Goal: Task Accomplishment & Management: Manage account settings

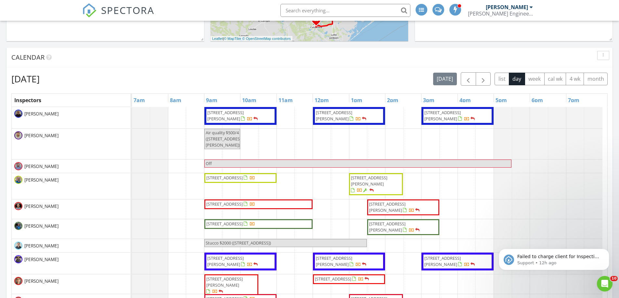
scroll to position [340, 0]
click at [466, 80] on span "button" at bounding box center [468, 79] width 8 height 8
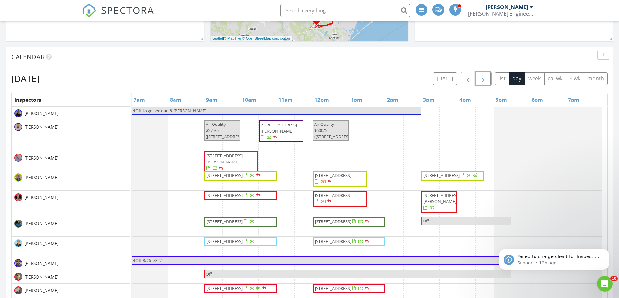
click at [482, 79] on span "button" at bounding box center [483, 79] width 8 height 8
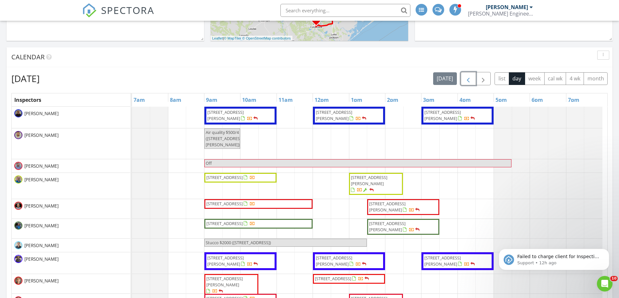
click at [467, 77] on span "button" at bounding box center [468, 79] width 8 height 8
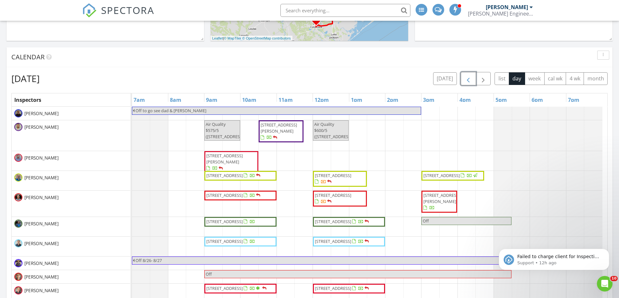
click at [215, 159] on span "2207 Bancroft Ln 301, Houston 77027" at bounding box center [224, 159] width 36 height 12
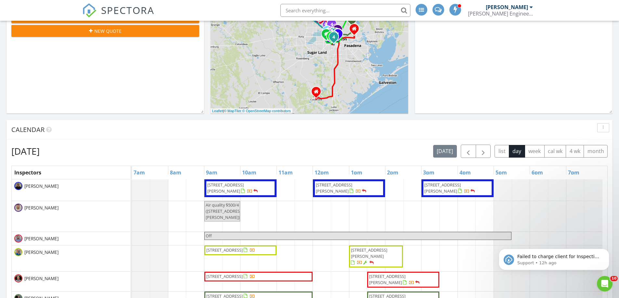
scroll to position [268, 0]
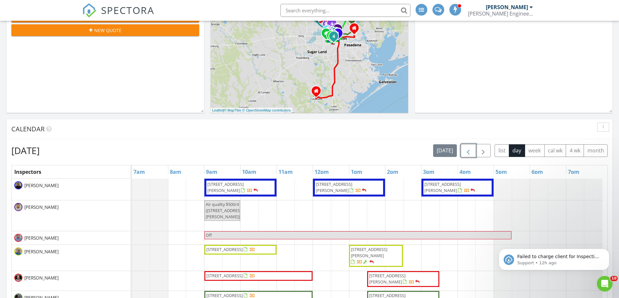
click at [466, 151] on span "button" at bounding box center [468, 151] width 8 height 8
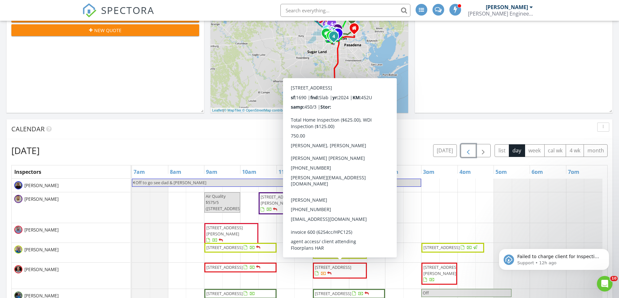
click at [325, 271] on span "1117 W 22nd St F, Houston 77008" at bounding box center [333, 268] width 36 height 6
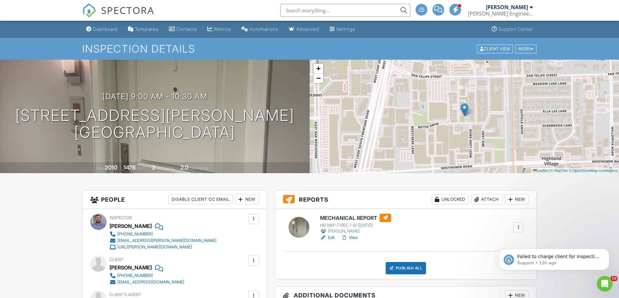
click at [356, 240] on link "View" at bounding box center [349, 238] width 17 height 6
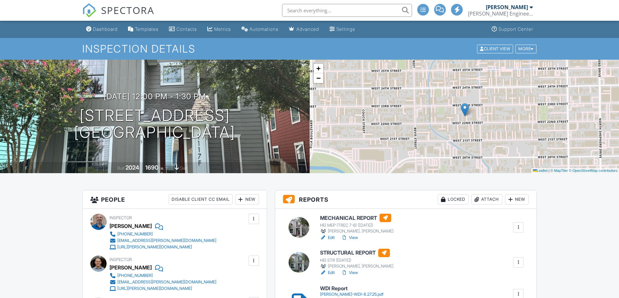
click at [518, 228] on div at bounding box center [518, 227] width 6 height 6
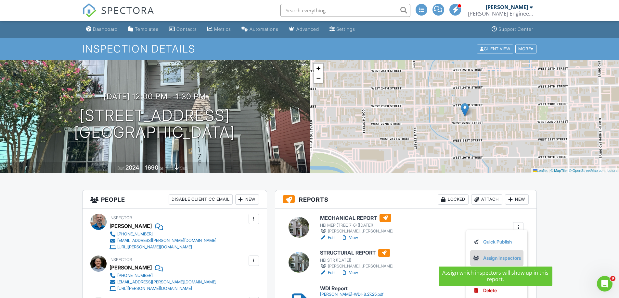
click at [495, 258] on link "Assign Inspectors" at bounding box center [497, 258] width 48 height 7
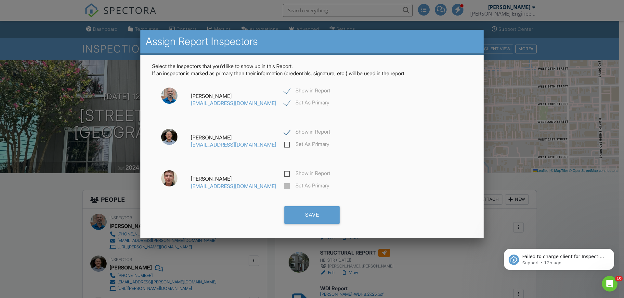
click at [284, 145] on label "Set As Primary" at bounding box center [306, 145] width 45 height 8
checkbox input "false"
checkbox input "true"
click at [284, 90] on label "Show in Report" at bounding box center [307, 92] width 46 height 8
checkbox input "false"
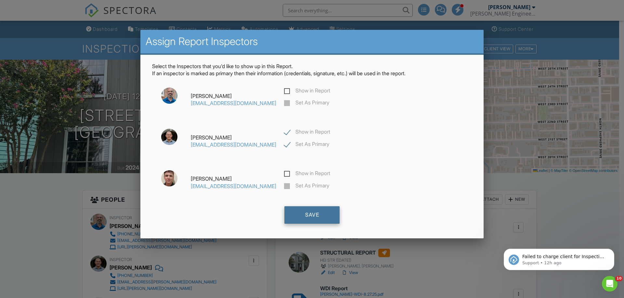
click at [318, 218] on div "Save" at bounding box center [311, 216] width 55 height 18
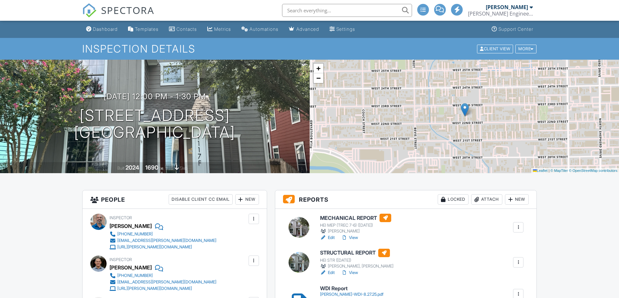
click at [354, 237] on link "View" at bounding box center [349, 238] width 17 height 6
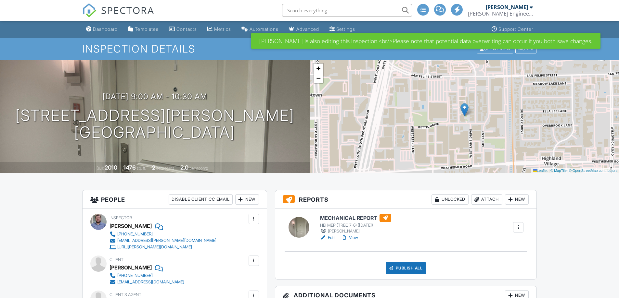
click at [516, 227] on div at bounding box center [518, 227] width 6 height 6
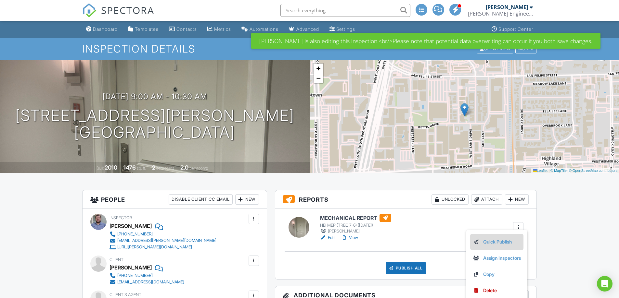
click at [500, 242] on link "Quick Publish" at bounding box center [497, 242] width 48 height 7
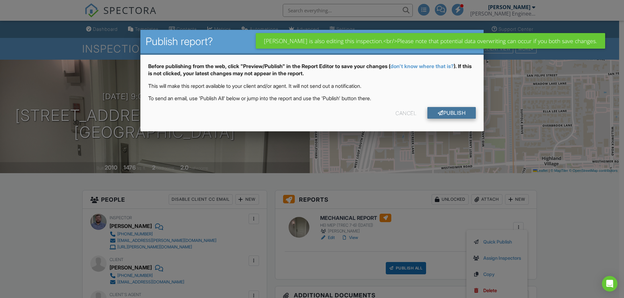
click at [453, 113] on link "Publish" at bounding box center [451, 113] width 48 height 12
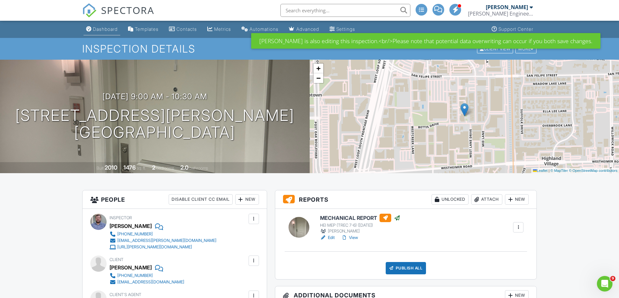
click at [118, 30] on div "Dashboard" at bounding box center [105, 29] width 25 height 6
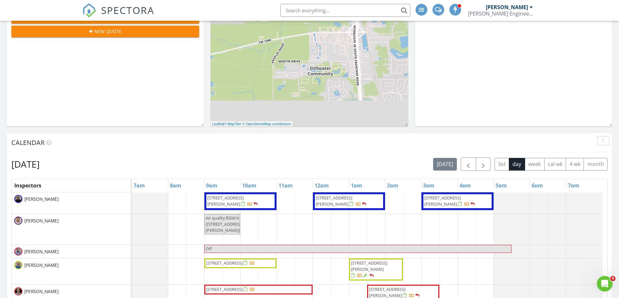
scroll to position [255, 0]
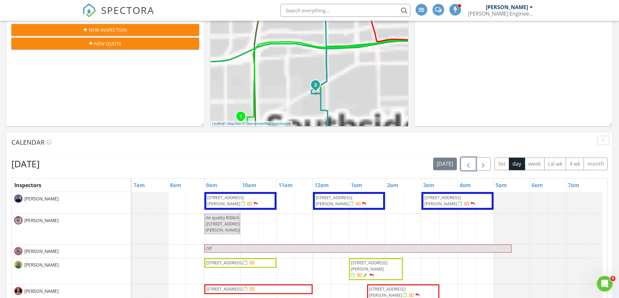
click at [464, 165] on span "button" at bounding box center [468, 164] width 8 height 8
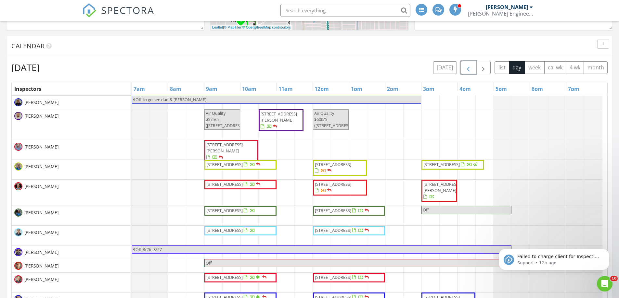
scroll to position [352, 0]
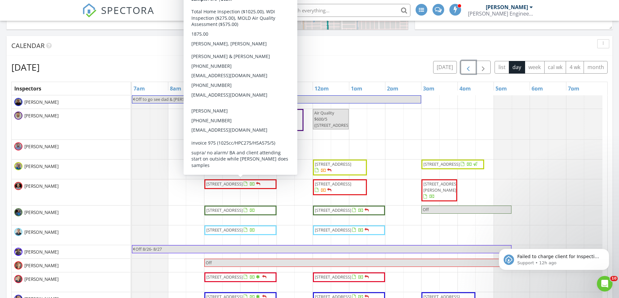
click at [262, 188] on span "608 W Main St, Houston 77006" at bounding box center [234, 184] width 56 height 6
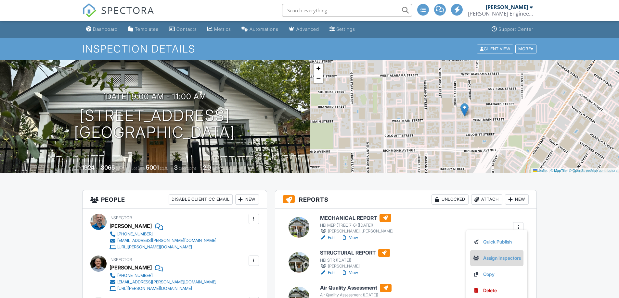
click at [502, 257] on link "Assign Inspectors" at bounding box center [497, 258] width 48 height 7
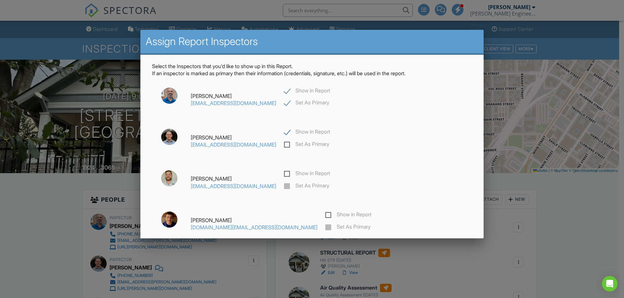
click at [284, 148] on label "Set As Primary" at bounding box center [306, 145] width 45 height 8
checkbox input "false"
checkbox input "true"
click at [284, 90] on label "Show in Report" at bounding box center [307, 92] width 46 height 8
checkbox input "false"
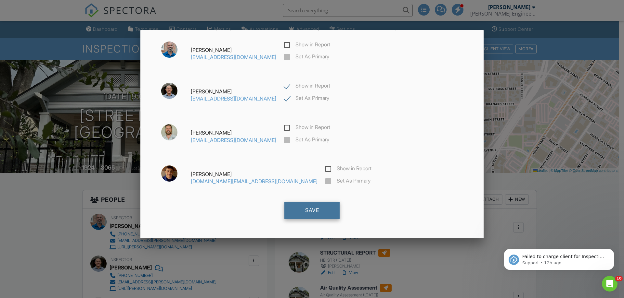
click at [310, 211] on div "Save" at bounding box center [311, 211] width 55 height 18
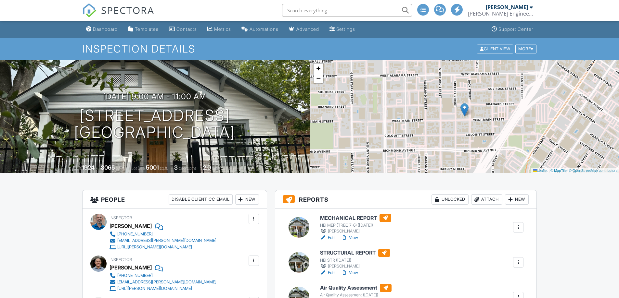
click at [354, 238] on link "View" at bounding box center [349, 238] width 17 height 6
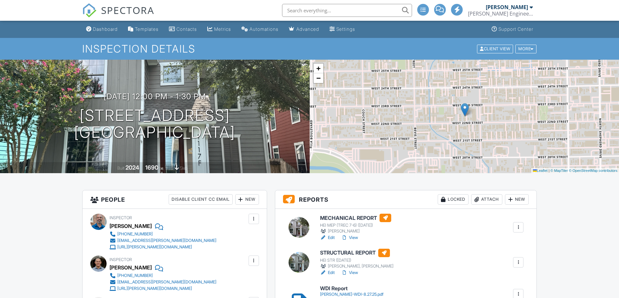
click at [517, 230] on div at bounding box center [518, 227] width 6 height 6
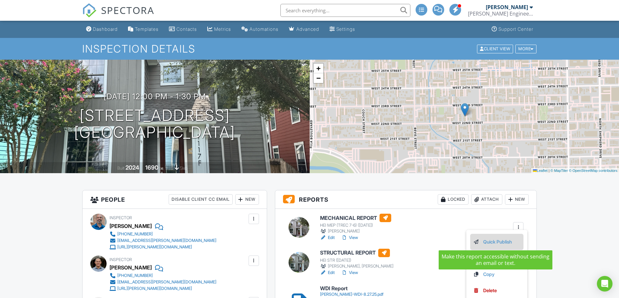
click at [497, 243] on link "Quick Publish" at bounding box center [497, 242] width 48 height 7
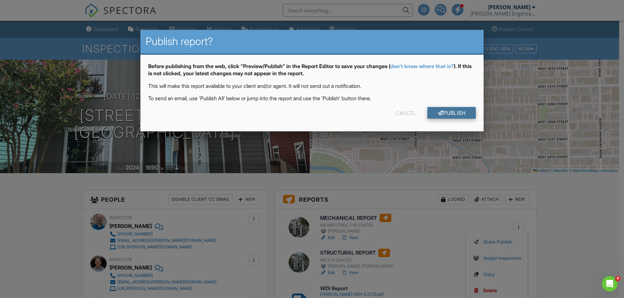
click at [448, 116] on link "Publish" at bounding box center [451, 113] width 48 height 12
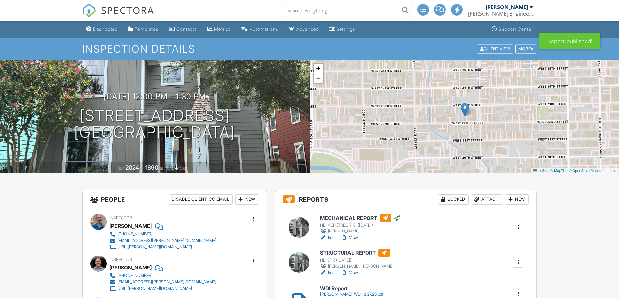
click at [107, 33] on link "Dashboard" at bounding box center [101, 29] width 37 height 12
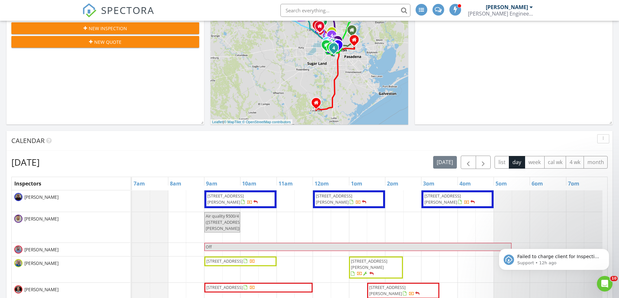
scroll to position [257, 0]
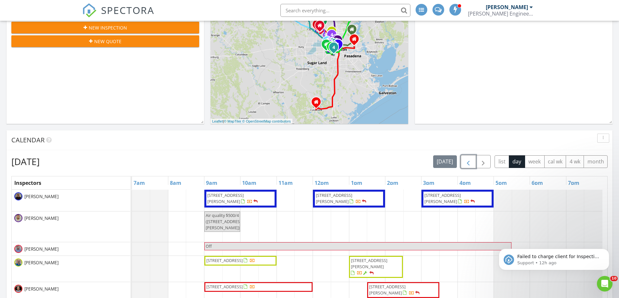
click at [468, 162] on span "button" at bounding box center [468, 162] width 8 height 8
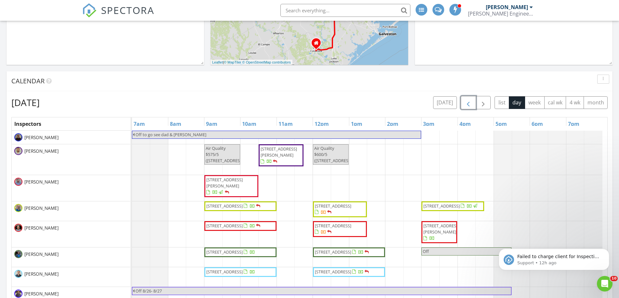
scroll to position [331, 0]
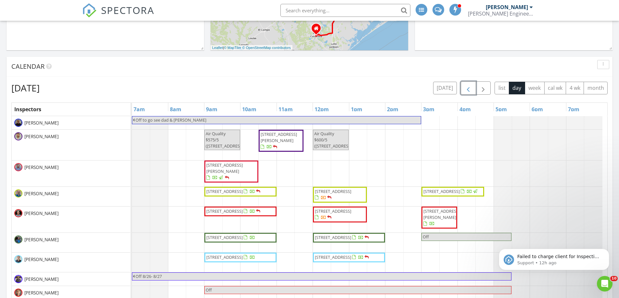
click at [447, 216] on span "10410 Mayfield Rd, Houston 77043" at bounding box center [441, 215] width 36 height 12
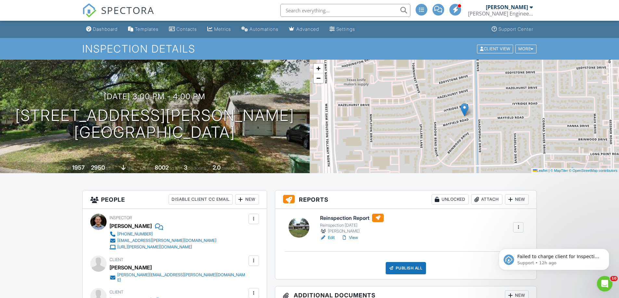
click at [355, 236] on link "View" at bounding box center [349, 238] width 17 height 6
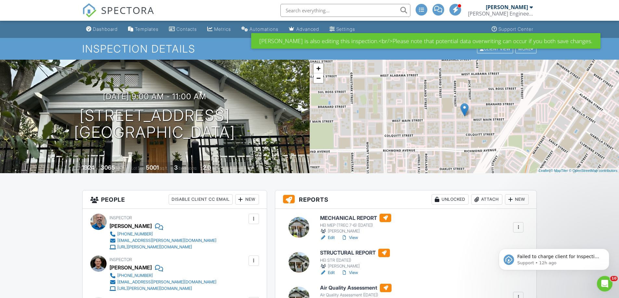
click at [515, 228] on div "Failed to charge client for Inspection at 10410 Mayfield Rd Houston, TX 77043 -…" at bounding box center [554, 229] width 120 height 81
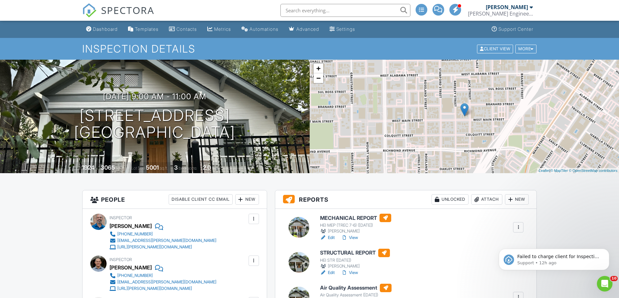
click at [515, 228] on div "Failed to charge client for Inspection at 10410 Mayfield Rd Houston, TX 77043 -…" at bounding box center [554, 229] width 120 height 81
click at [606, 251] on icon "Dismiss notification" at bounding box center [607, 251] width 4 height 4
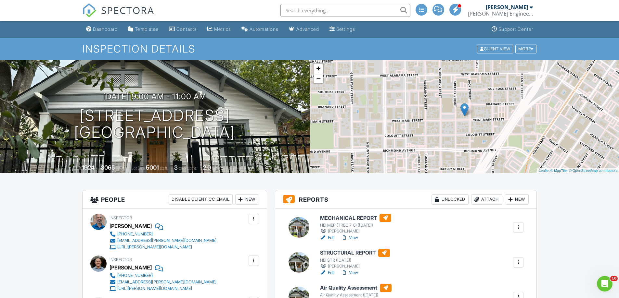
click at [516, 229] on div at bounding box center [518, 227] width 6 height 6
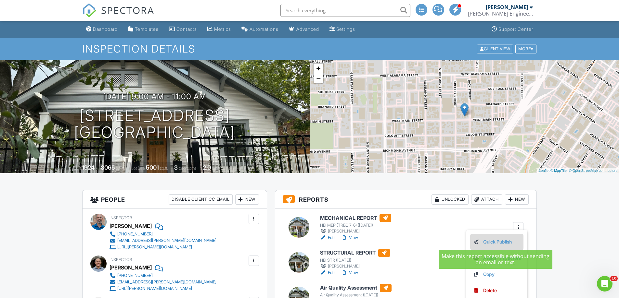
click at [491, 243] on link "Quick Publish" at bounding box center [497, 242] width 48 height 7
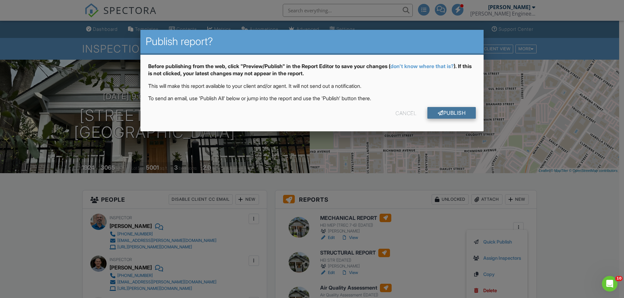
click at [444, 116] on link "Publish" at bounding box center [451, 113] width 48 height 12
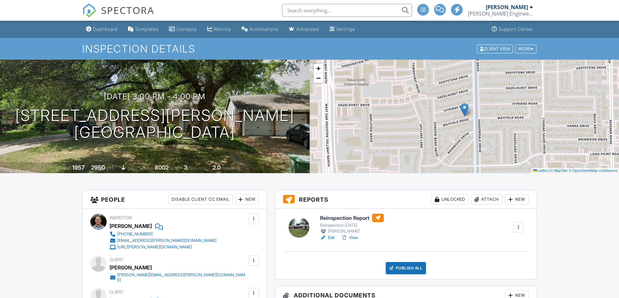
click at [519, 226] on div at bounding box center [518, 227] width 6 height 6
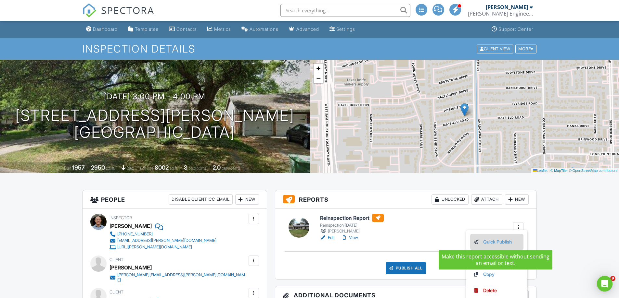
click at [490, 243] on link "Quick Publish" at bounding box center [497, 242] width 48 height 7
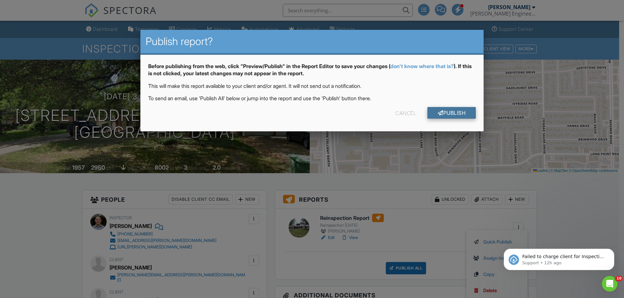
click at [451, 118] on link "Publish" at bounding box center [451, 113] width 48 height 12
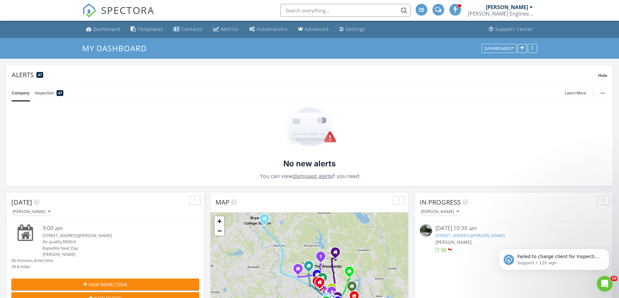
scroll to position [258, 0]
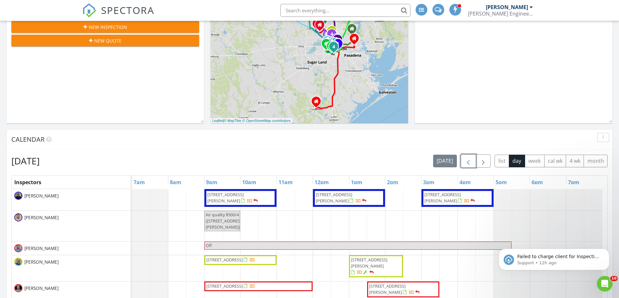
click at [470, 161] on span "button" at bounding box center [468, 162] width 8 height 8
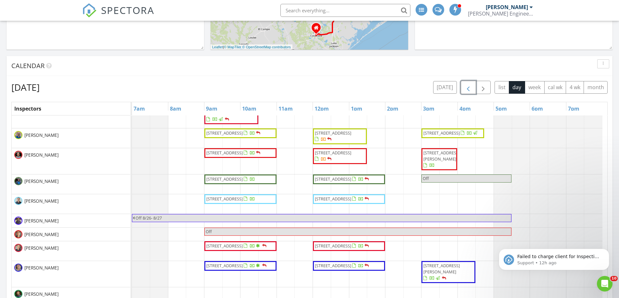
scroll to position [59, 0]
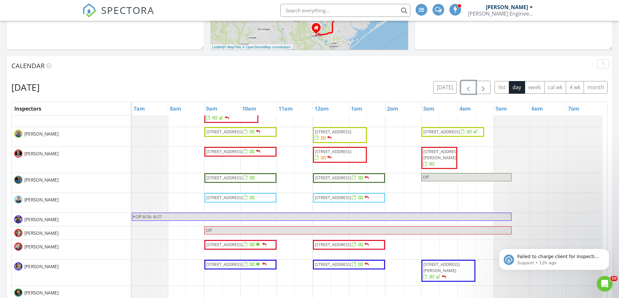
click at [370, 201] on span "18114 Langsbury Dr, Houston 77084" at bounding box center [342, 198] width 56 height 6
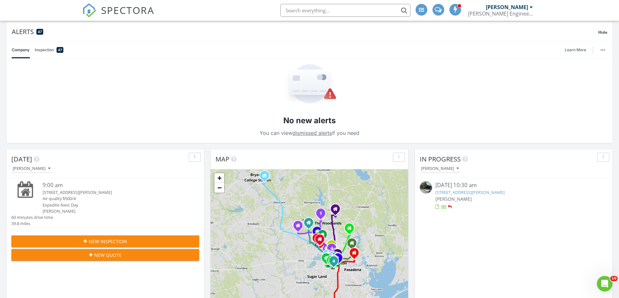
scroll to position [245, 0]
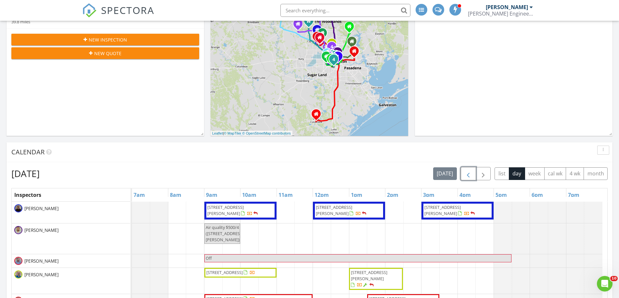
click at [468, 171] on span "button" at bounding box center [468, 174] width 8 height 8
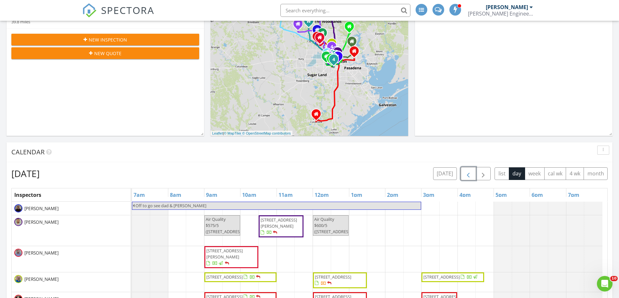
scroll to position [386, 0]
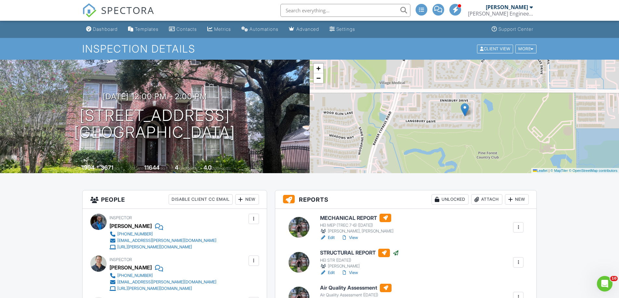
click at [518, 229] on div at bounding box center [518, 227] width 6 height 6
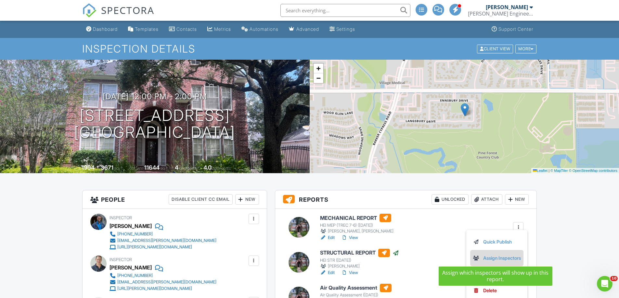
click at [499, 258] on link "Assign Inspectors" at bounding box center [497, 258] width 48 height 7
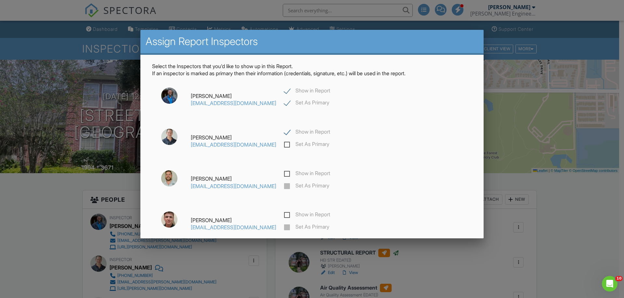
click at [284, 144] on label "Set As Primary" at bounding box center [306, 145] width 45 height 8
checkbox input "false"
checkbox input "true"
click at [284, 93] on label "Show in Report" at bounding box center [307, 92] width 46 height 8
checkbox input "false"
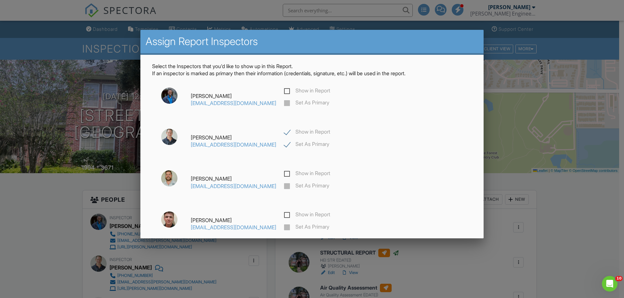
scroll to position [46, 0]
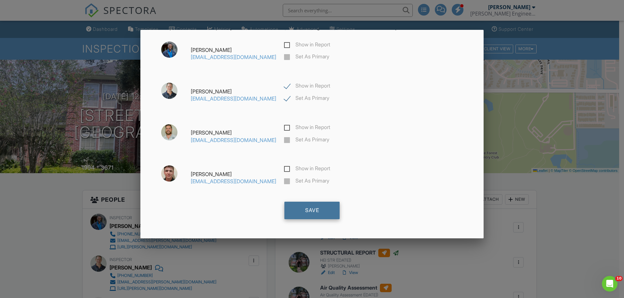
click at [321, 213] on div "Save" at bounding box center [311, 211] width 55 height 18
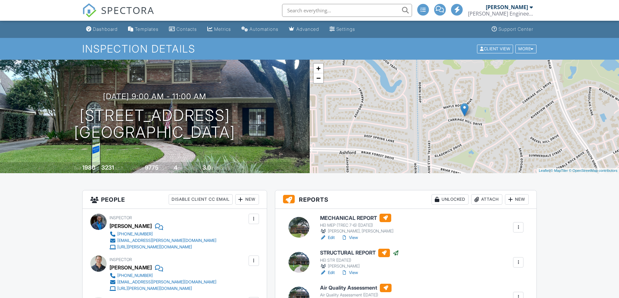
click at [517, 229] on div at bounding box center [518, 227] width 6 height 6
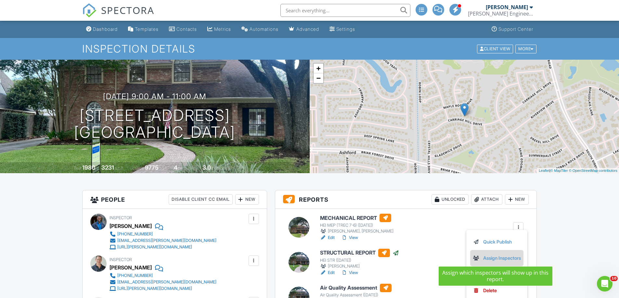
click at [495, 260] on link "Assign Inspectors" at bounding box center [497, 258] width 48 height 7
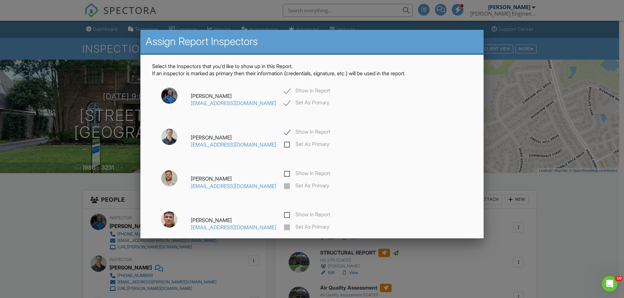
click at [284, 148] on label "Set As Primary" at bounding box center [306, 145] width 45 height 8
checkbox input "false"
checkbox input "true"
click at [284, 91] on label "Show in Report" at bounding box center [307, 92] width 46 height 8
checkbox input "false"
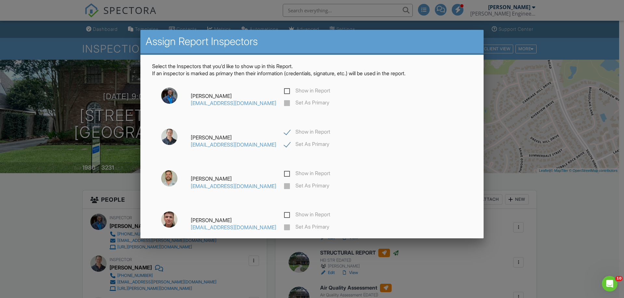
scroll to position [46, 0]
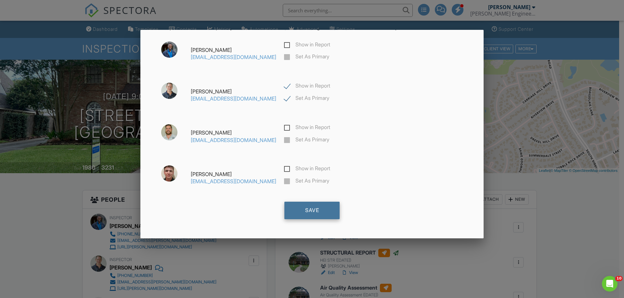
click at [316, 210] on div "Save" at bounding box center [311, 211] width 55 height 18
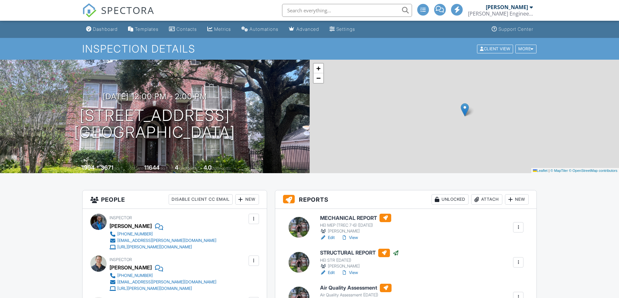
click at [354, 239] on link "View" at bounding box center [349, 238] width 17 height 6
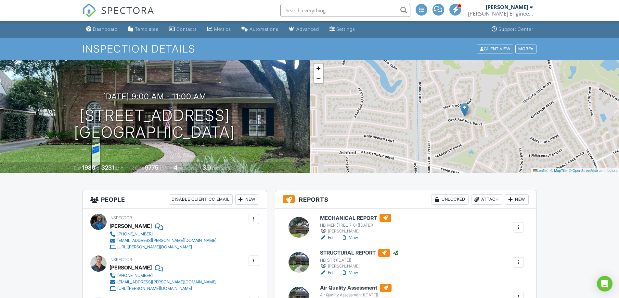
click at [518, 226] on div at bounding box center [518, 227] width 6 height 6
click at [494, 243] on link "Quick Publish" at bounding box center [497, 242] width 48 height 7
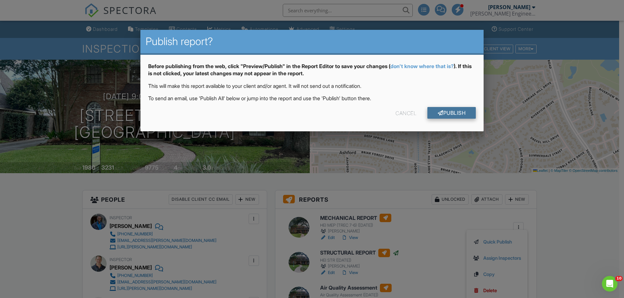
click at [450, 118] on link "Publish" at bounding box center [451, 113] width 48 height 12
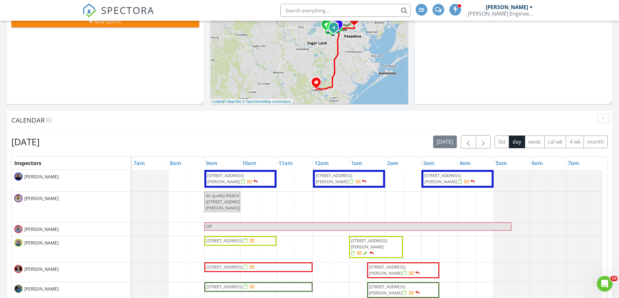
scroll to position [239, 0]
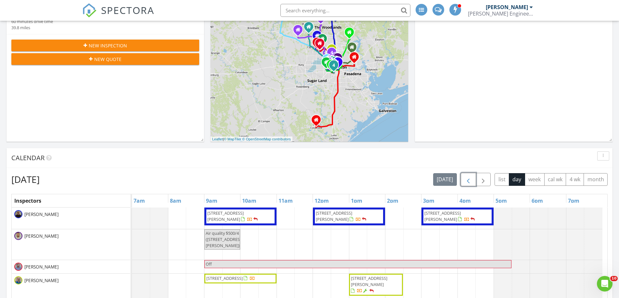
click at [469, 183] on span "button" at bounding box center [468, 180] width 8 height 8
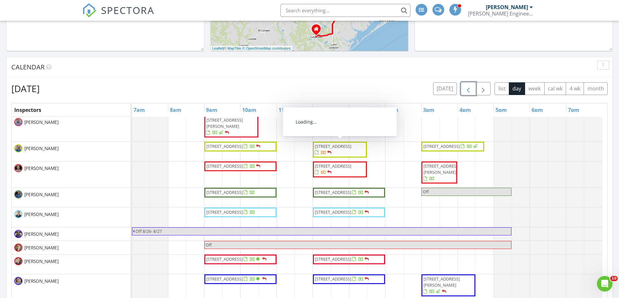
scroll to position [47, 0]
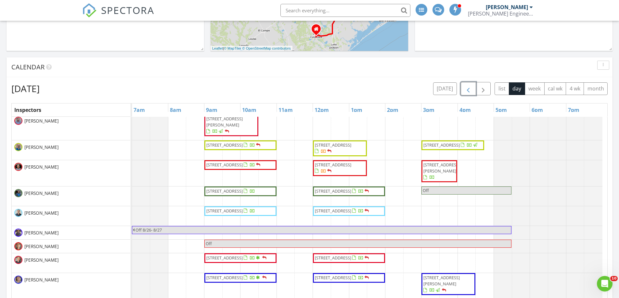
click at [263, 262] on span "3327 Elmridge St, Houston 77025" at bounding box center [237, 258] width 62 height 6
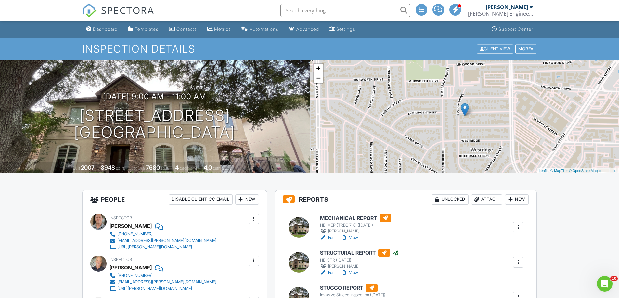
click at [516, 228] on div at bounding box center [518, 227] width 6 height 6
click at [354, 238] on link "View" at bounding box center [349, 238] width 17 height 6
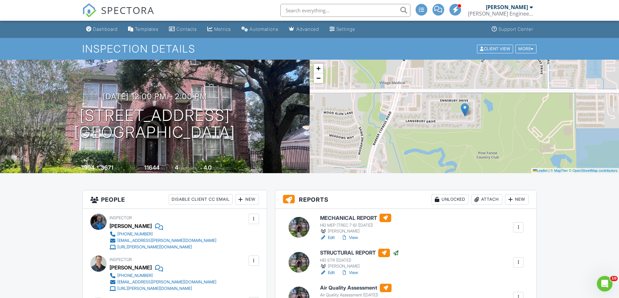
click at [518, 225] on div at bounding box center [518, 227] width 6 height 6
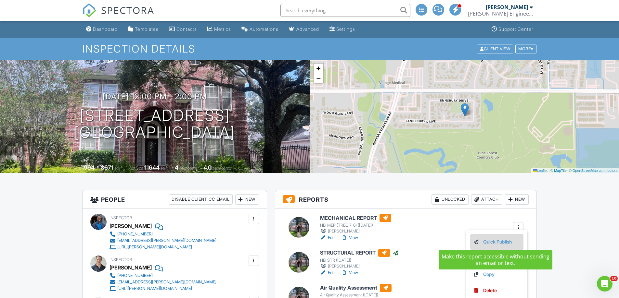
click at [503, 242] on link "Quick Publish" at bounding box center [497, 242] width 48 height 7
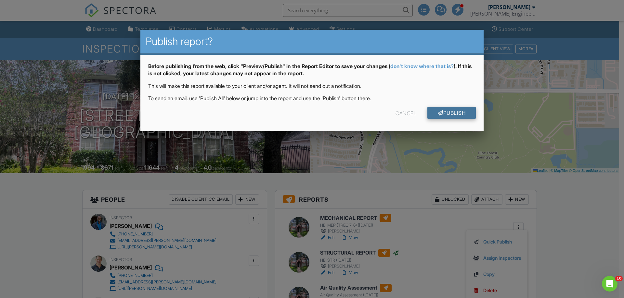
click at [448, 115] on link "Publish" at bounding box center [451, 113] width 48 height 12
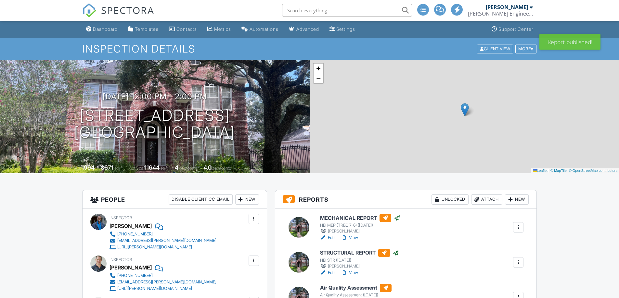
click at [102, 30] on div "Dashboard" at bounding box center [105, 29] width 25 height 6
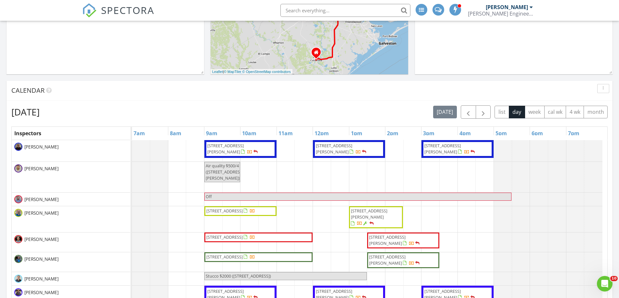
scroll to position [307, 0]
click at [467, 113] on span "button" at bounding box center [468, 112] width 8 height 8
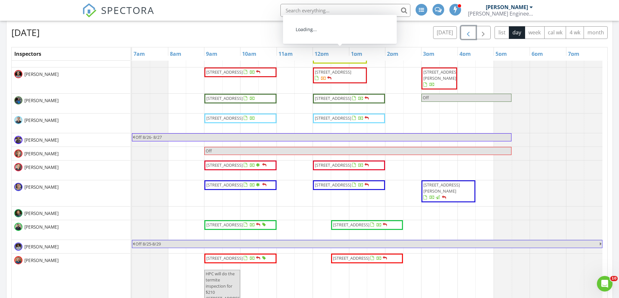
scroll to position [84, 0]
click at [363, 169] on span "6236 Doliver Dr, Houston 77057" at bounding box center [342, 165] width 56 height 6
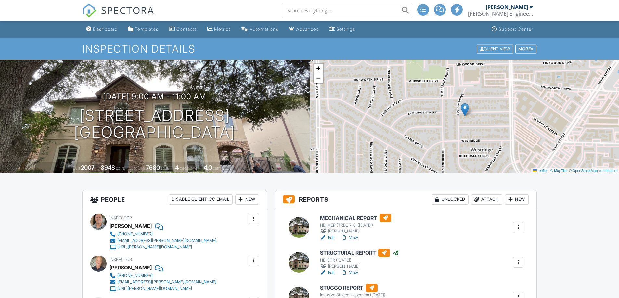
click at [518, 229] on div at bounding box center [518, 227] width 6 height 6
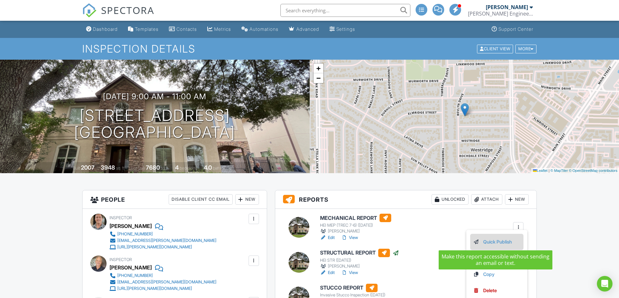
click at [489, 241] on link "Quick Publish" at bounding box center [497, 242] width 48 height 7
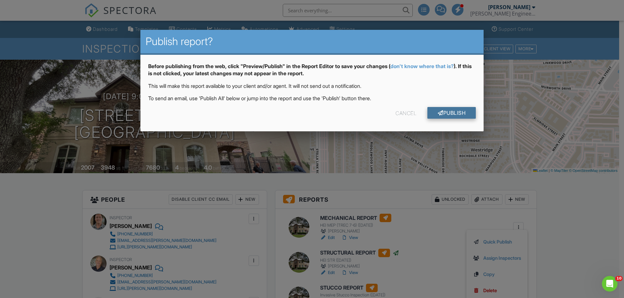
click at [448, 114] on link "Publish" at bounding box center [451, 113] width 48 height 12
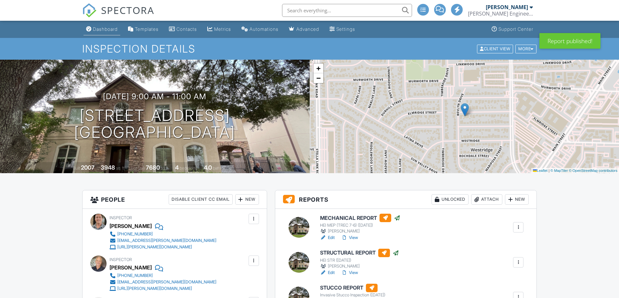
click at [106, 29] on div "Dashboard" at bounding box center [105, 29] width 25 height 6
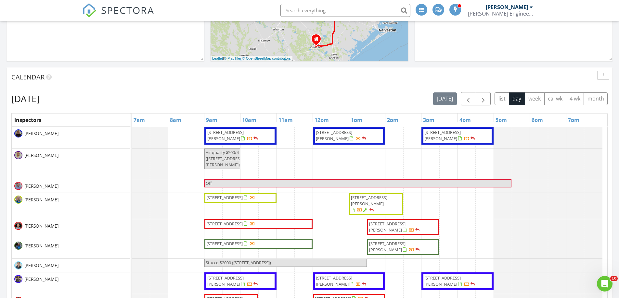
scroll to position [325, 0]
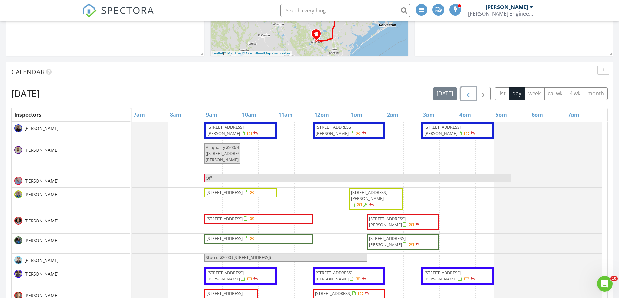
click at [467, 98] on span "button" at bounding box center [468, 94] width 8 height 8
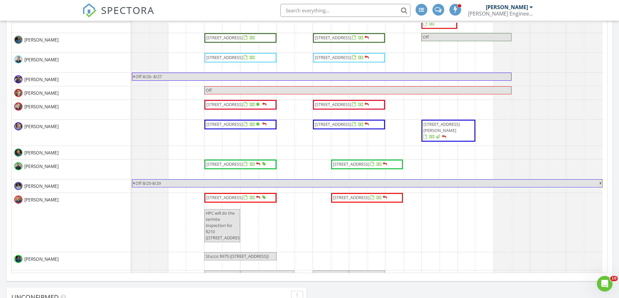
scroll to position [107, 0]
click at [261, 201] on span "3306 Ave Q 1/2, Galveston 77550" at bounding box center [237, 197] width 62 height 6
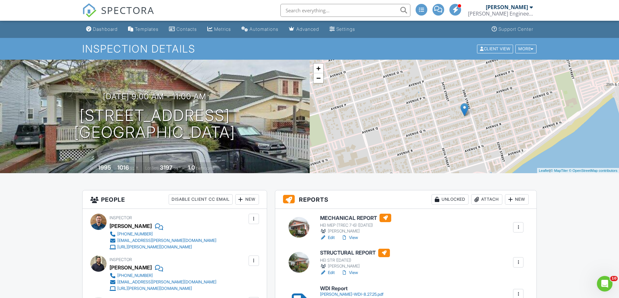
click at [355, 238] on link "View" at bounding box center [349, 238] width 17 height 6
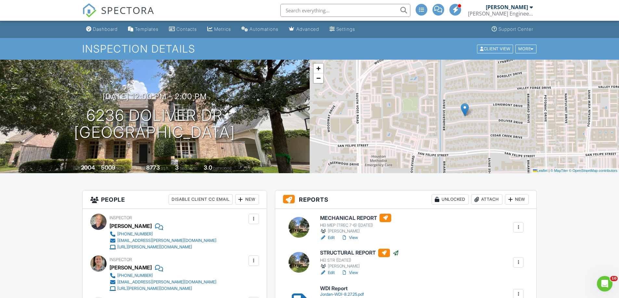
click at [517, 231] on div at bounding box center [518, 227] width 6 height 6
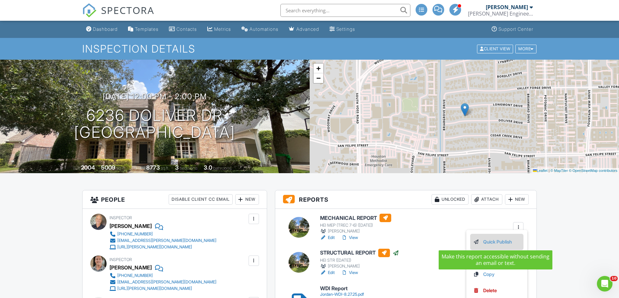
click at [502, 243] on link "Quick Publish" at bounding box center [497, 242] width 48 height 7
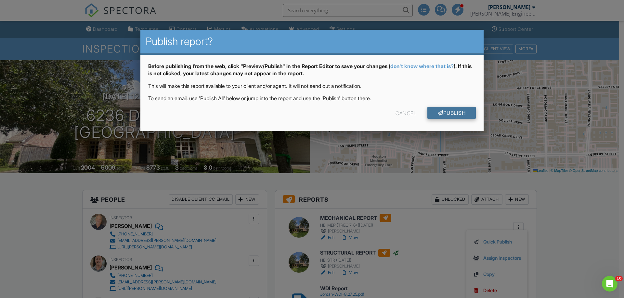
click at [454, 116] on link "Publish" at bounding box center [451, 113] width 48 height 12
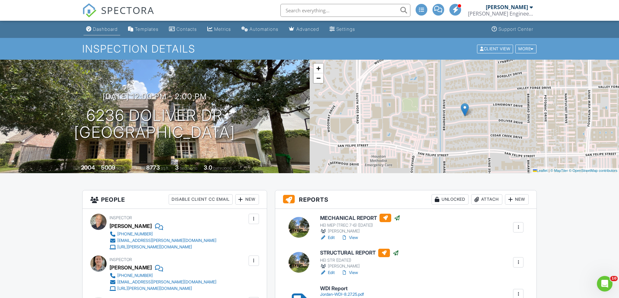
click at [109, 30] on div "Dashboard" at bounding box center [105, 29] width 25 height 6
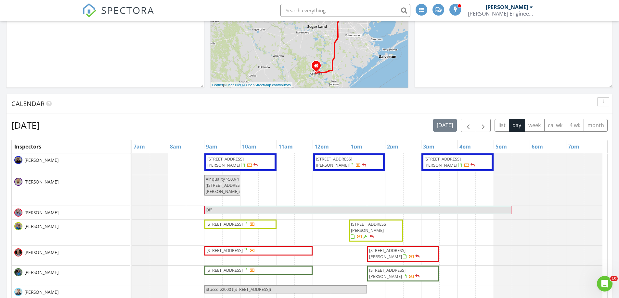
scroll to position [294, 0]
click at [464, 125] on span "button" at bounding box center [468, 125] width 8 height 8
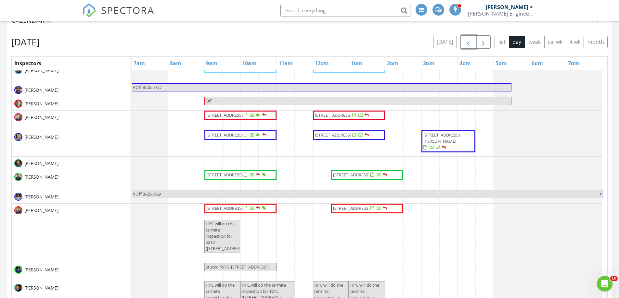
scroll to position [147, 0]
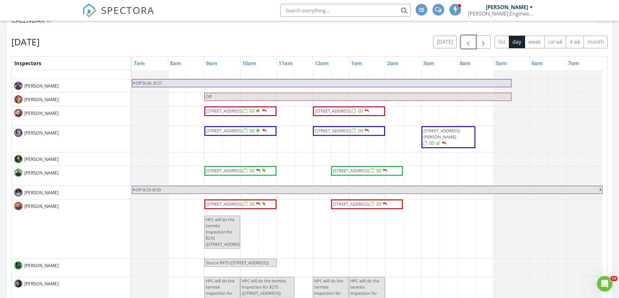
click at [338, 205] on span "2716 Drywood Creek Dr, League City 77573" at bounding box center [351, 204] width 36 height 6
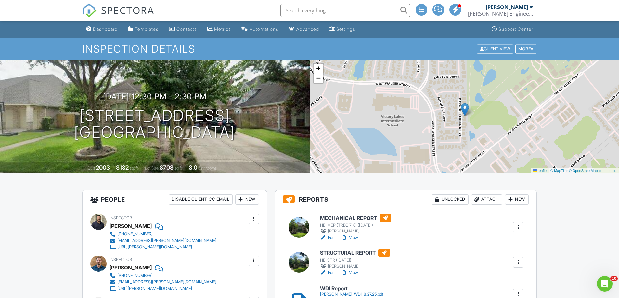
click at [355, 238] on link "View" at bounding box center [349, 238] width 17 height 6
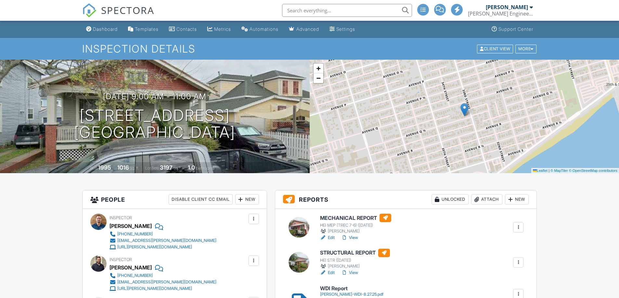
click at [518, 226] on div at bounding box center [518, 227] width 6 height 6
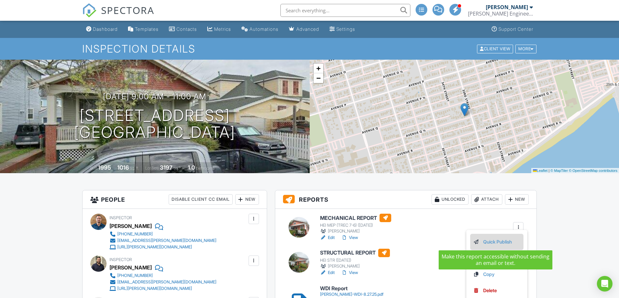
click at [490, 244] on link "Quick Publish" at bounding box center [497, 242] width 48 height 7
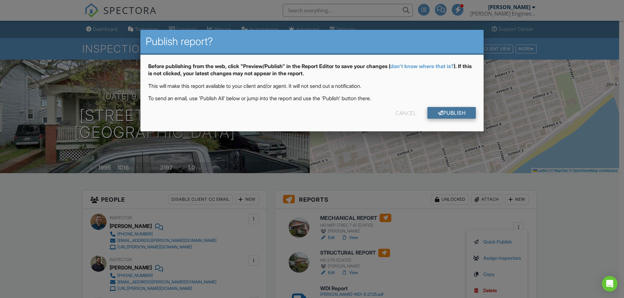
click at [452, 117] on link "Publish" at bounding box center [451, 113] width 48 height 12
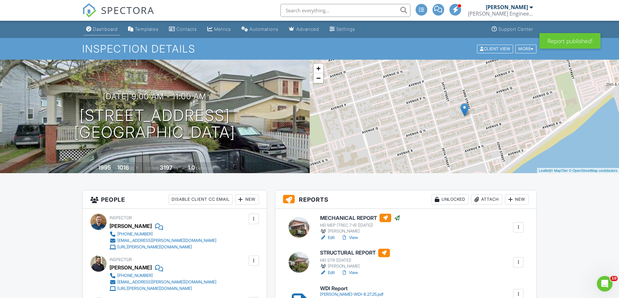
click at [113, 30] on div "Dashboard" at bounding box center [105, 29] width 25 height 6
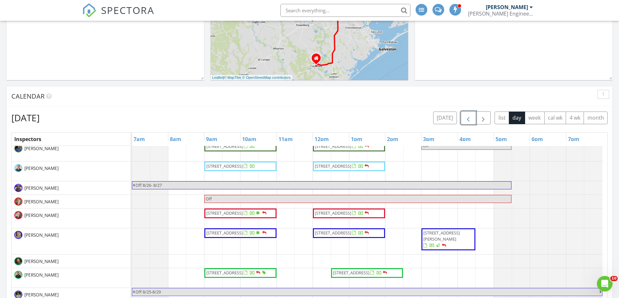
scroll to position [166, 0]
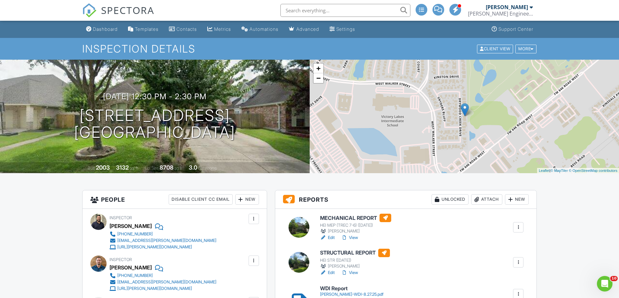
click at [520, 226] on div at bounding box center [518, 227] width 6 height 6
click at [495, 243] on link "Quick Publish" at bounding box center [497, 242] width 48 height 7
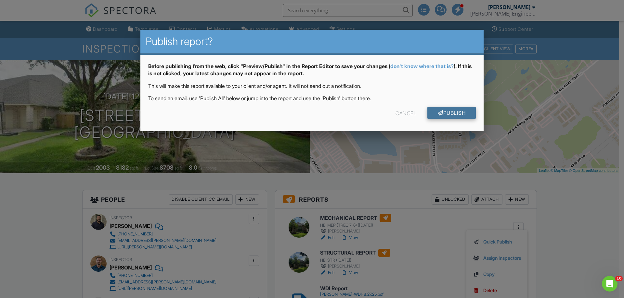
click at [449, 112] on link "Publish" at bounding box center [451, 113] width 48 height 12
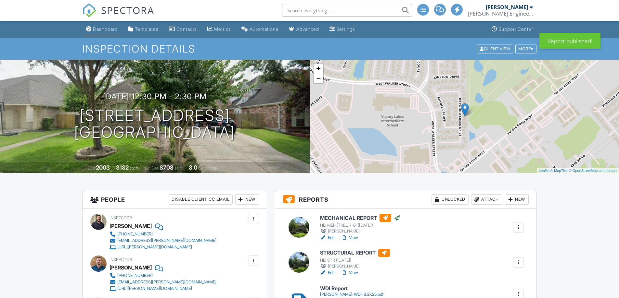
click at [105, 30] on div "Dashboard" at bounding box center [105, 29] width 25 height 6
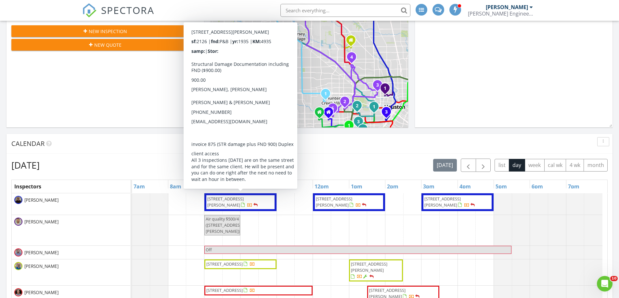
scroll to position [253, 0]
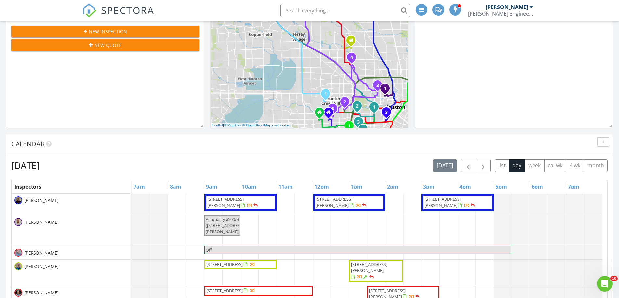
click at [235, 229] on span "Air quality $500/4 ([STREET_ADDRESS][PERSON_NAME])" at bounding box center [222, 226] width 34 height 19
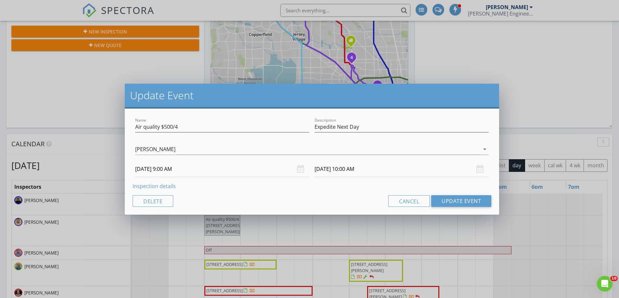
click at [171, 188] on link "Inspection details" at bounding box center [154, 186] width 43 height 7
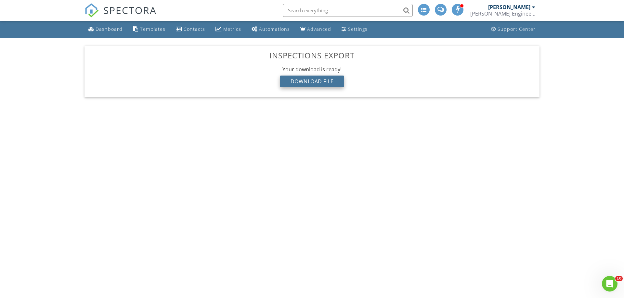
click at [315, 83] on div "Download File" at bounding box center [312, 82] width 64 height 12
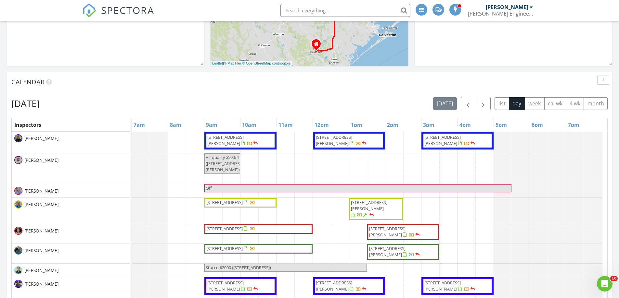
scroll to position [316, 0]
click at [248, 269] on span "Stucco $2000 (570 Lanecrest Ln, Houston)" at bounding box center [238, 268] width 65 height 6
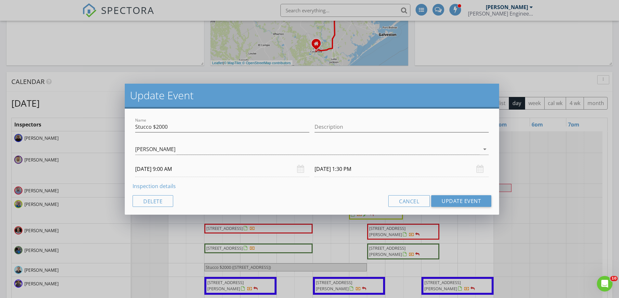
click at [168, 189] on link "Inspection details" at bounding box center [154, 186] width 43 height 7
click at [164, 184] on link "Inspection details" at bounding box center [154, 186] width 43 height 7
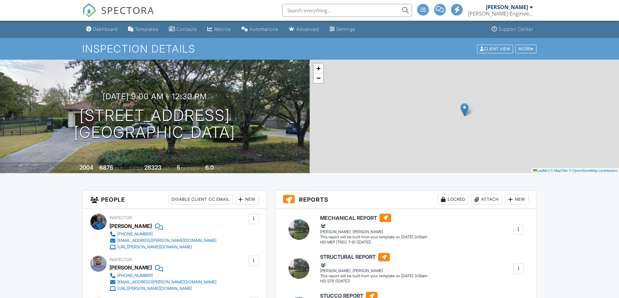
click at [104, 30] on div "Dashboard" at bounding box center [105, 29] width 25 height 6
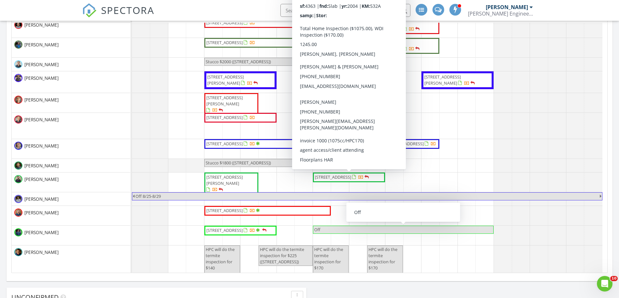
scroll to position [88, 0]
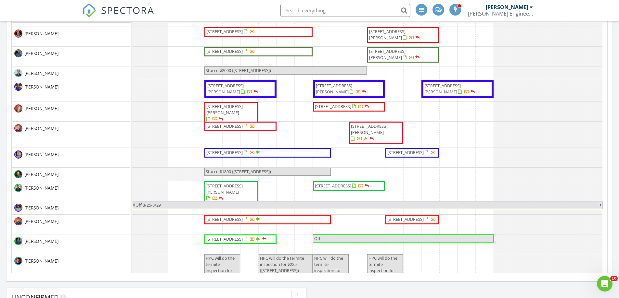
click at [290, 222] on span "21 West Ln, Houston 77019" at bounding box center [268, 220] width 124 height 6
